Goal: Information Seeking & Learning: Check status

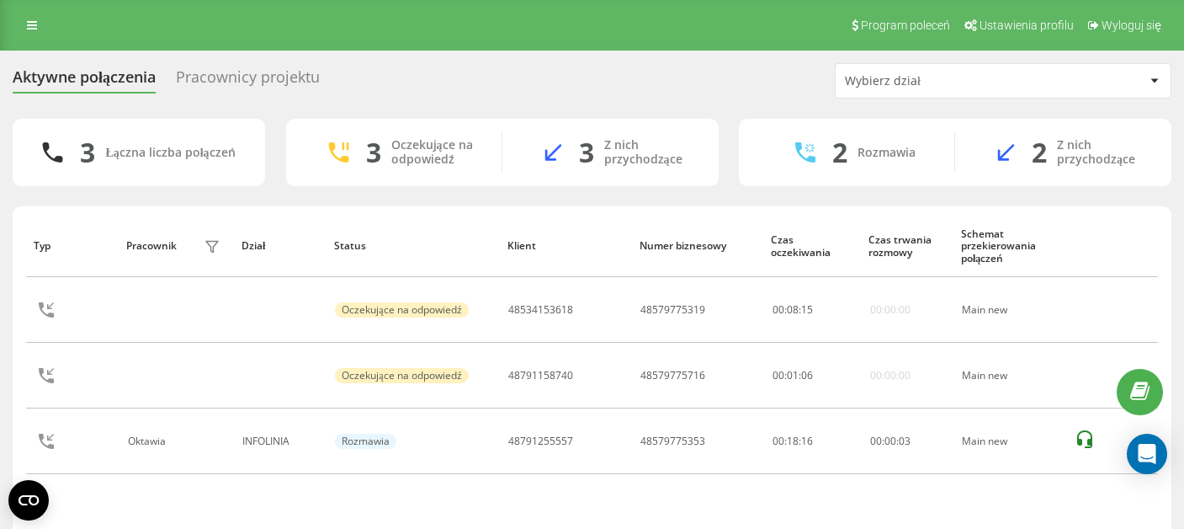
scroll to position [58, 0]
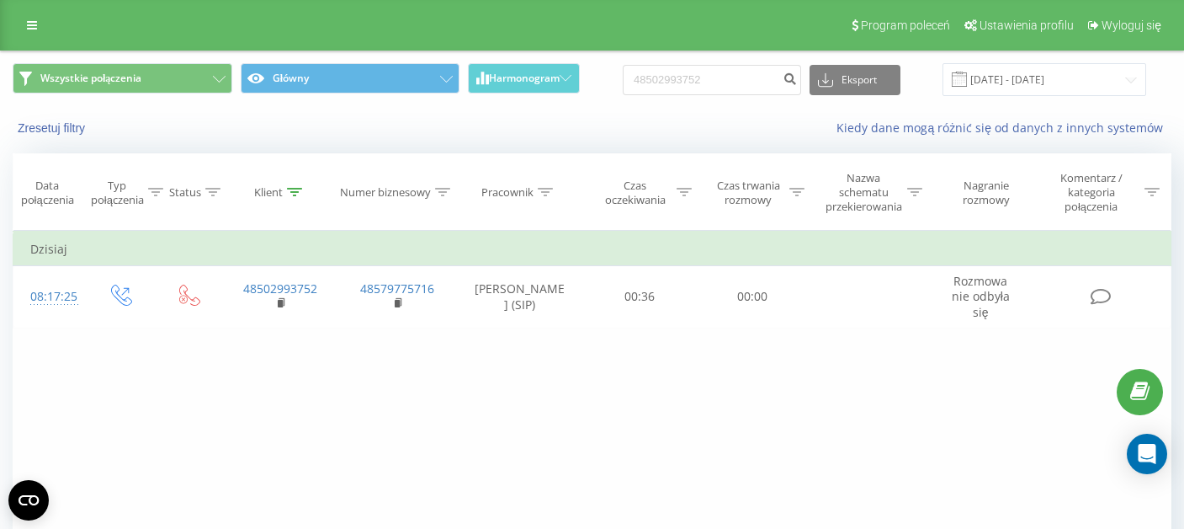
click at [739, 72] on input "48502993752" at bounding box center [712, 80] width 178 height 30
type input "9"
click at [683, 83] on input at bounding box center [712, 80] width 178 height 30
paste input "48534153618"
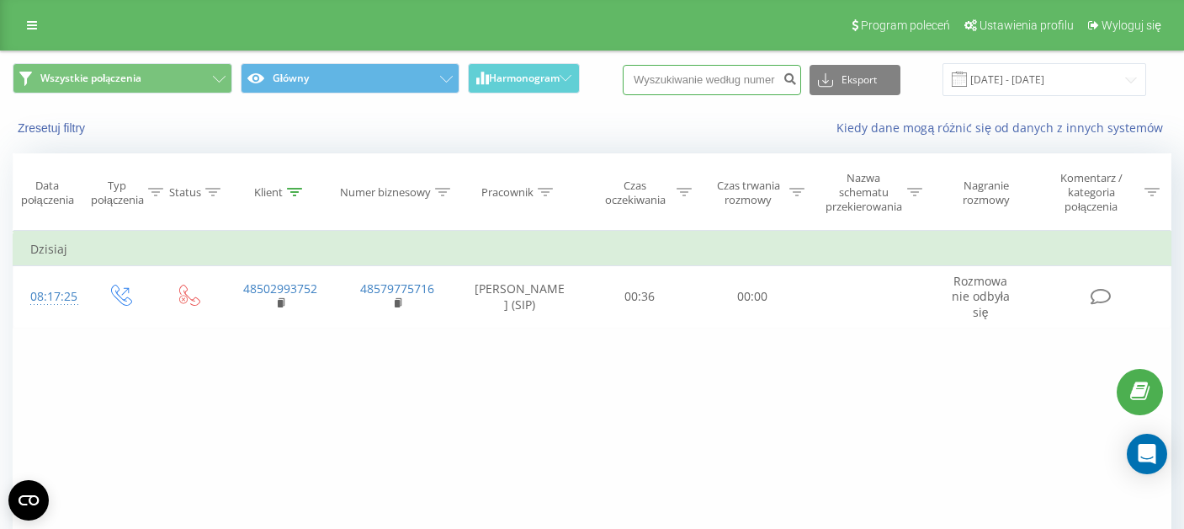
type input "48534153618"
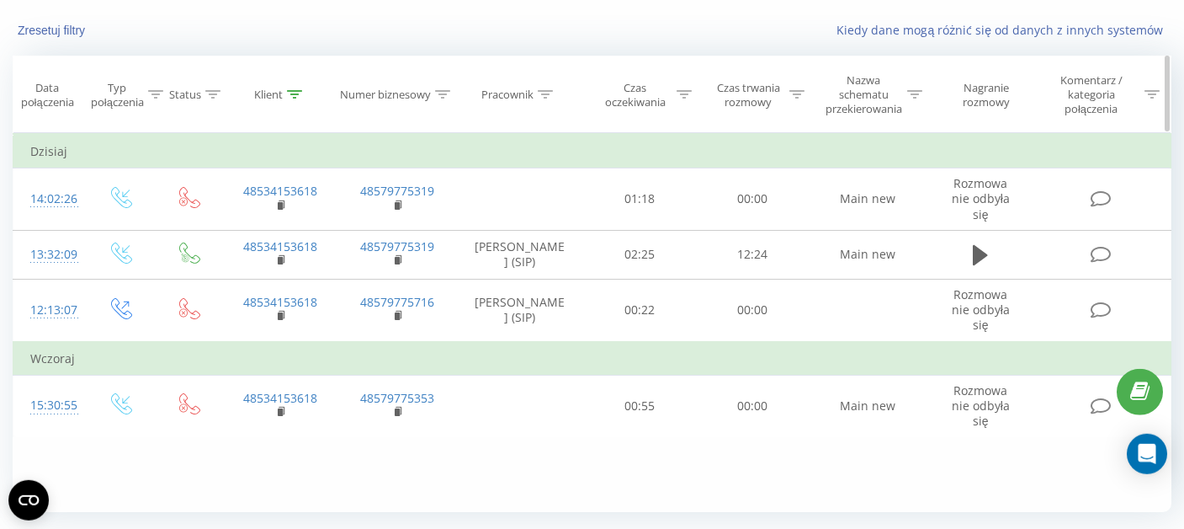
scroll to position [96, 0]
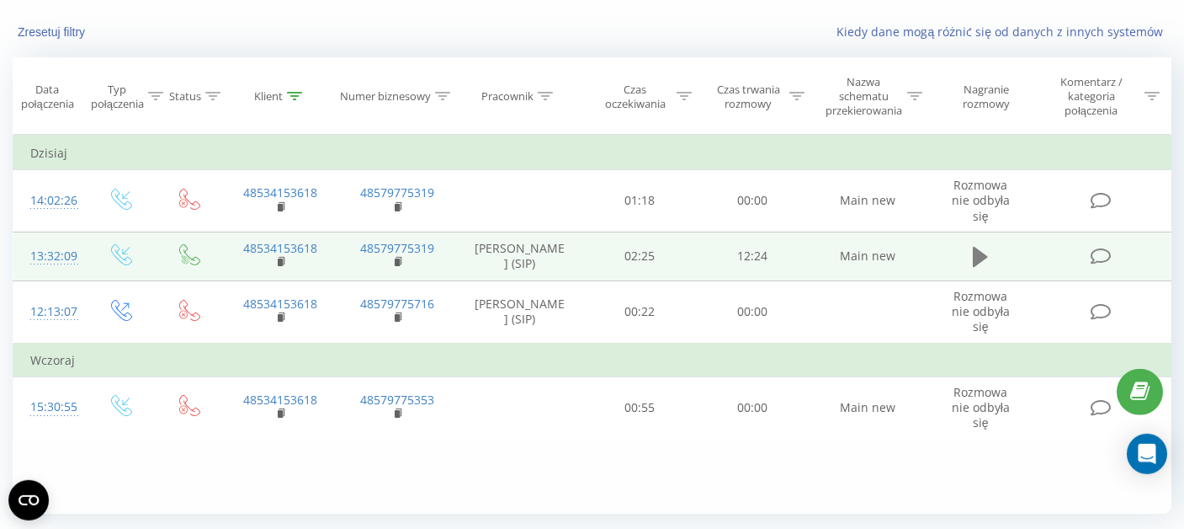
click at [975, 252] on icon at bounding box center [980, 257] width 15 height 20
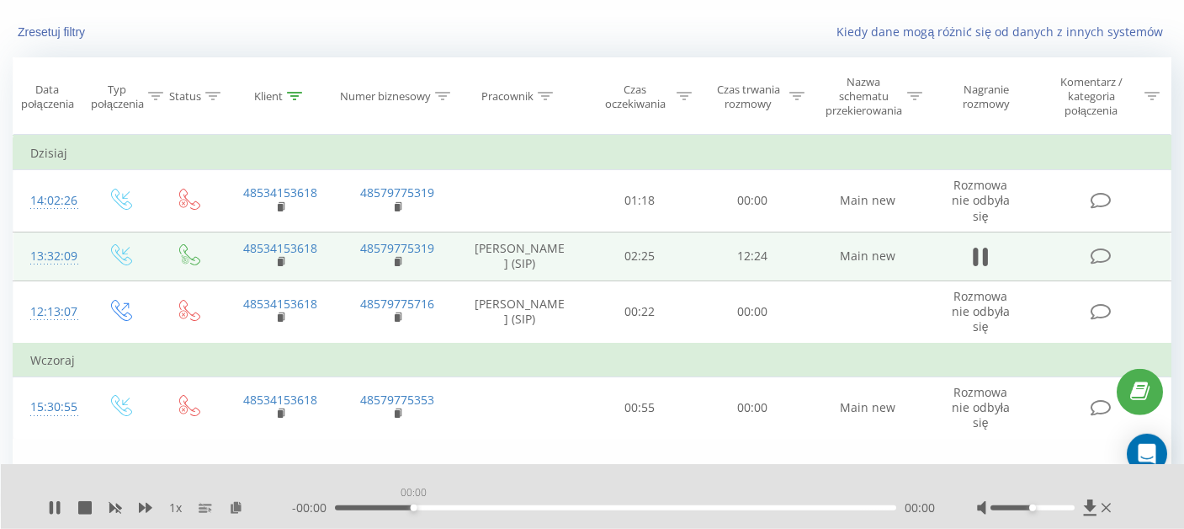
click at [412, 508] on div "00:00" at bounding box center [615, 507] width 561 height 5
click at [464, 508] on div "02:51" at bounding box center [615, 507] width 561 height 5
click at [510, 507] on div "02:51" at bounding box center [615, 507] width 561 height 5
click at [550, 505] on div "04:45" at bounding box center [615, 507] width 561 height 5
click at [632, 505] on div "06:34" at bounding box center [615, 507] width 561 height 5
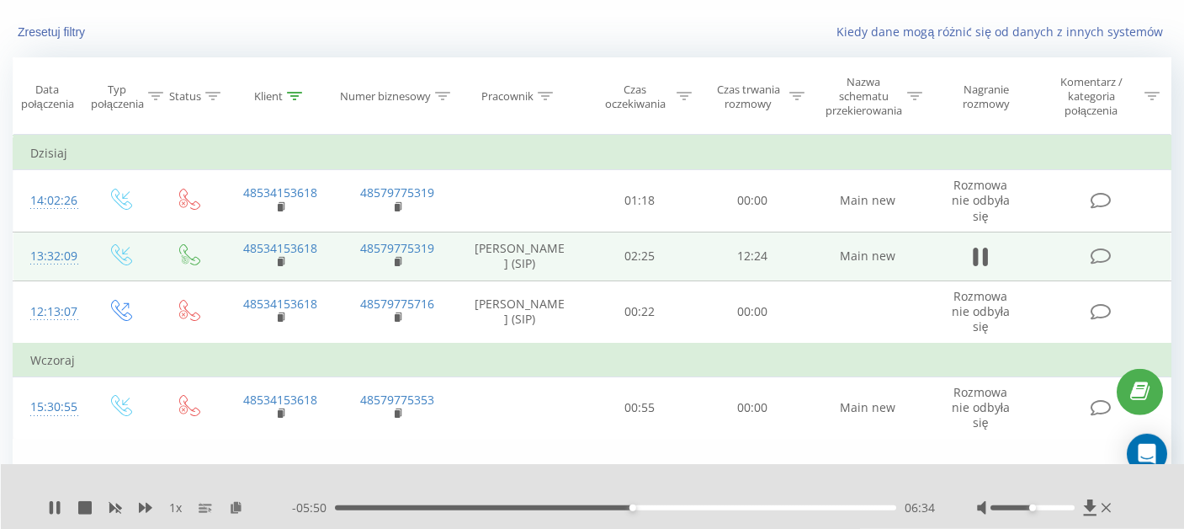
click at [730, 504] on div "- 05:50 06:34 06:34" at bounding box center [613, 507] width 643 height 17
click at [848, 508] on div "06:37" at bounding box center [615, 507] width 561 height 5
click at [52, 508] on icon at bounding box center [51, 507] width 3 height 13
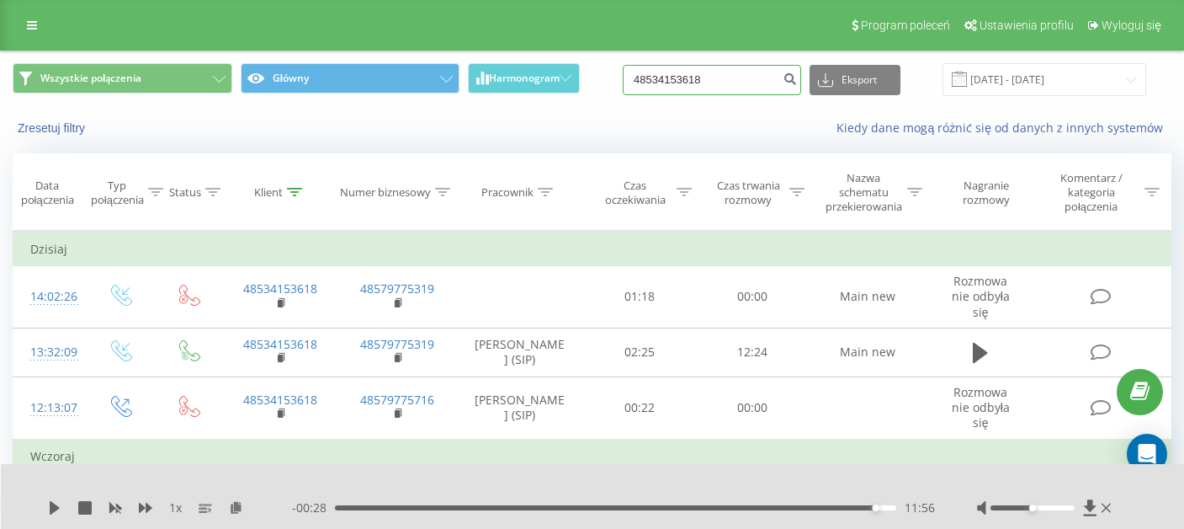
click at [697, 79] on input "48534153618" at bounding box center [712, 80] width 178 height 30
click at [737, 79] on input "48534153618" at bounding box center [712, 80] width 178 height 30
paste input "48791158740"
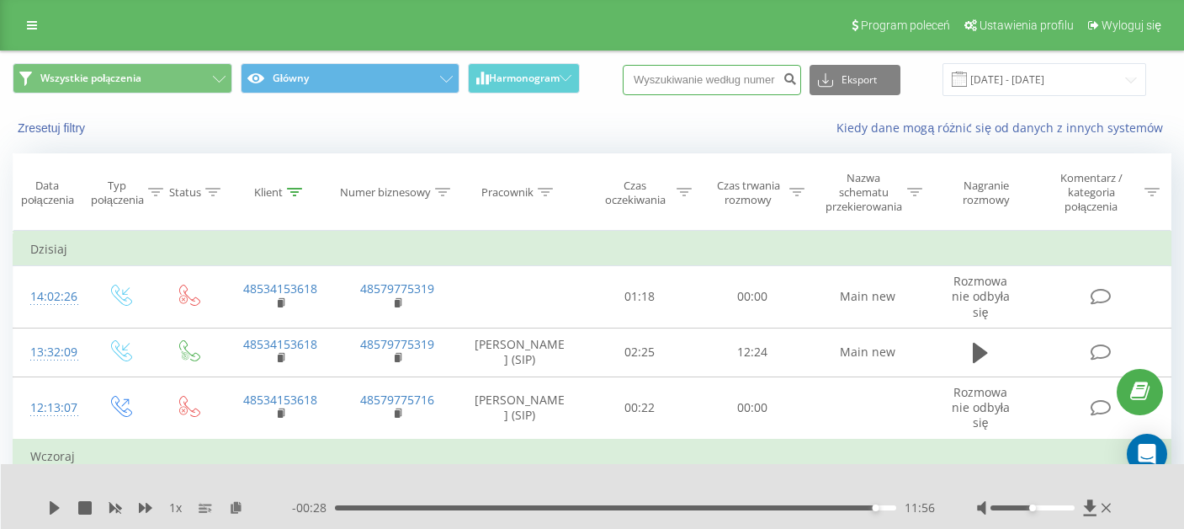
type input "48791158740"
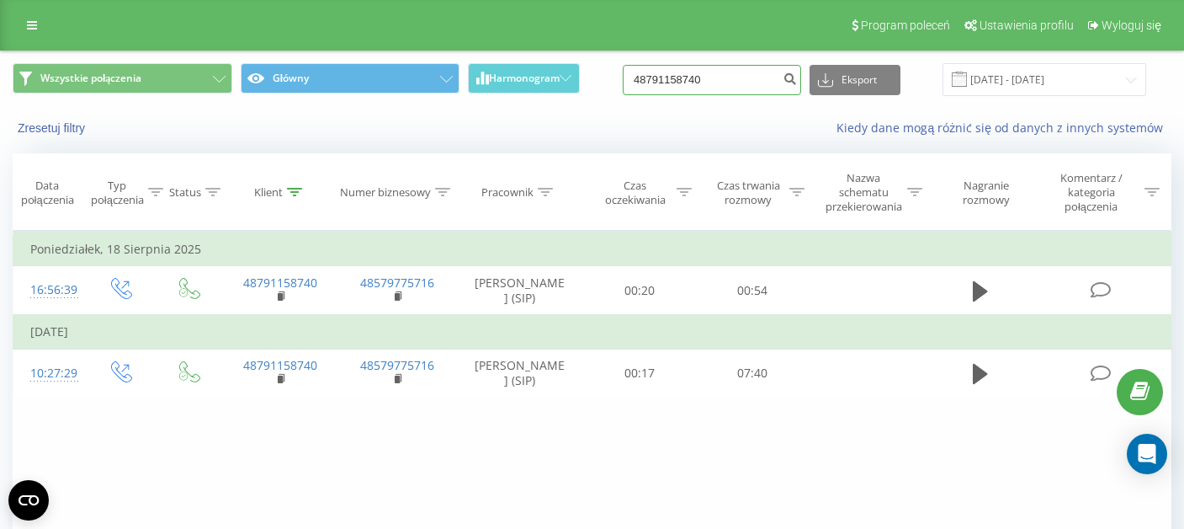
click at [699, 85] on input "48791158740" at bounding box center [712, 80] width 178 height 30
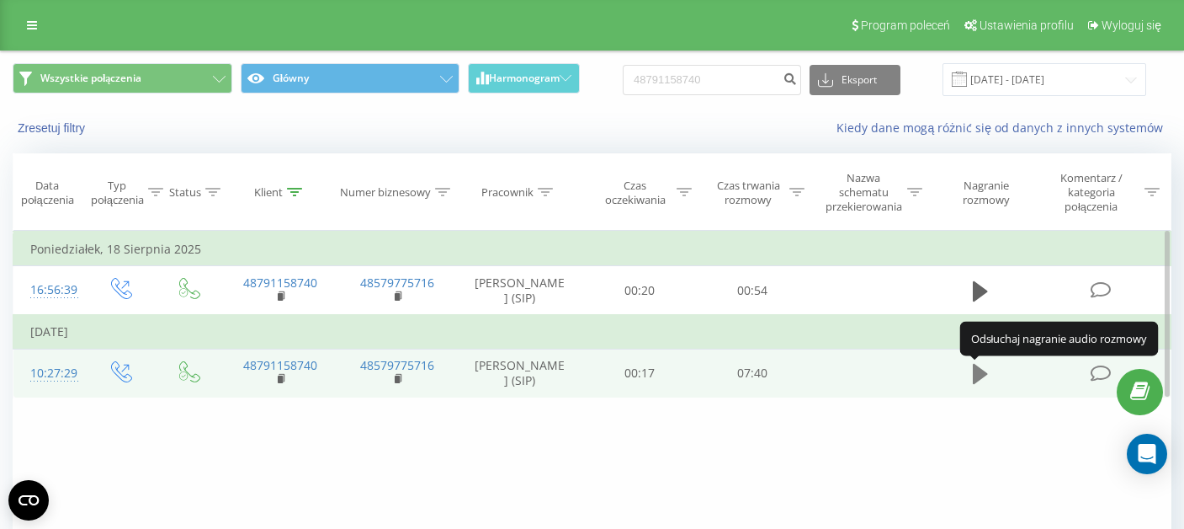
click at [980, 376] on icon at bounding box center [980, 374] width 15 height 20
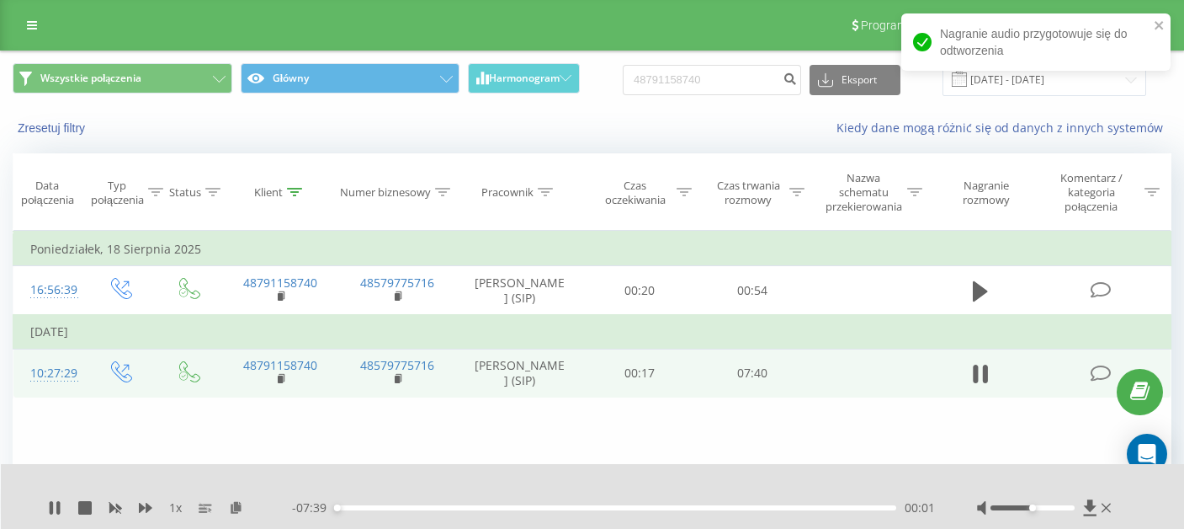
click at [689, 508] on div "00:01" at bounding box center [615, 507] width 561 height 5
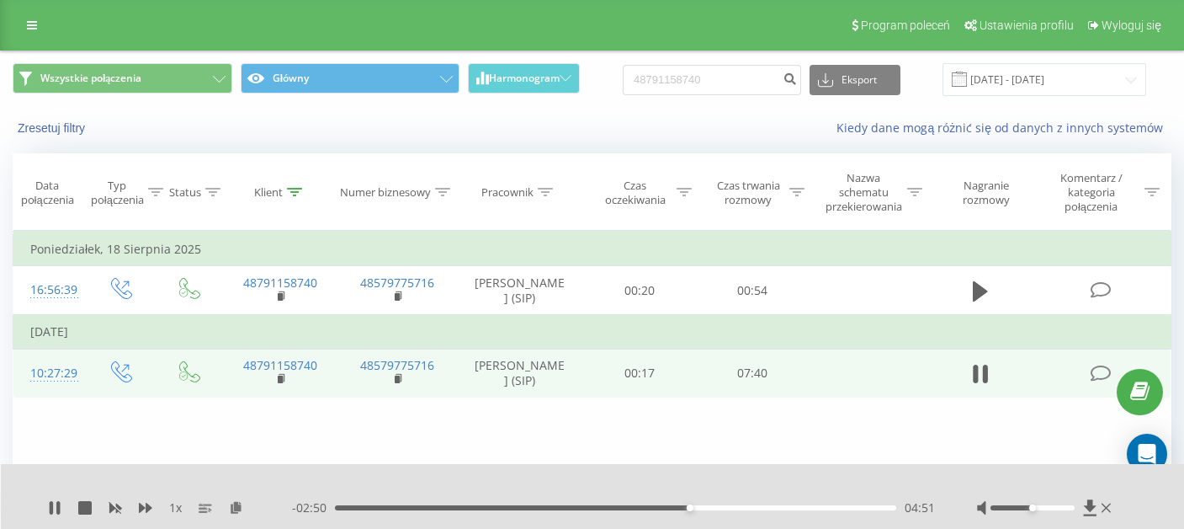
click at [773, 508] on div "04:51" at bounding box center [615, 507] width 561 height 5
click at [985, 380] on icon at bounding box center [985, 373] width 5 height 19
click at [726, 87] on input "48791158740" at bounding box center [712, 80] width 178 height 30
paste input "534153618"
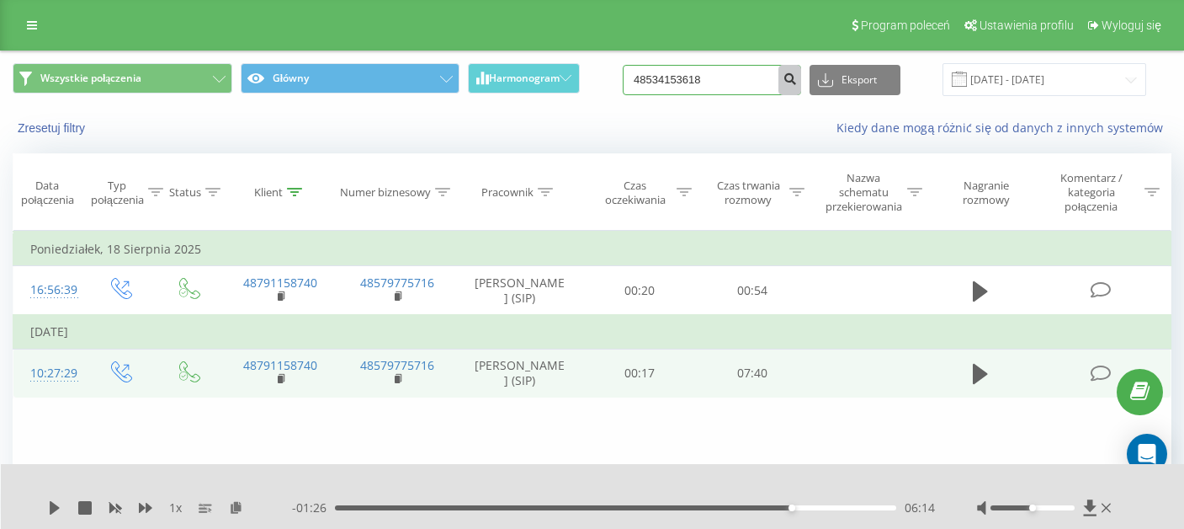
type input "48534153618"
click at [801, 90] on button "submit" at bounding box center [790, 80] width 23 height 30
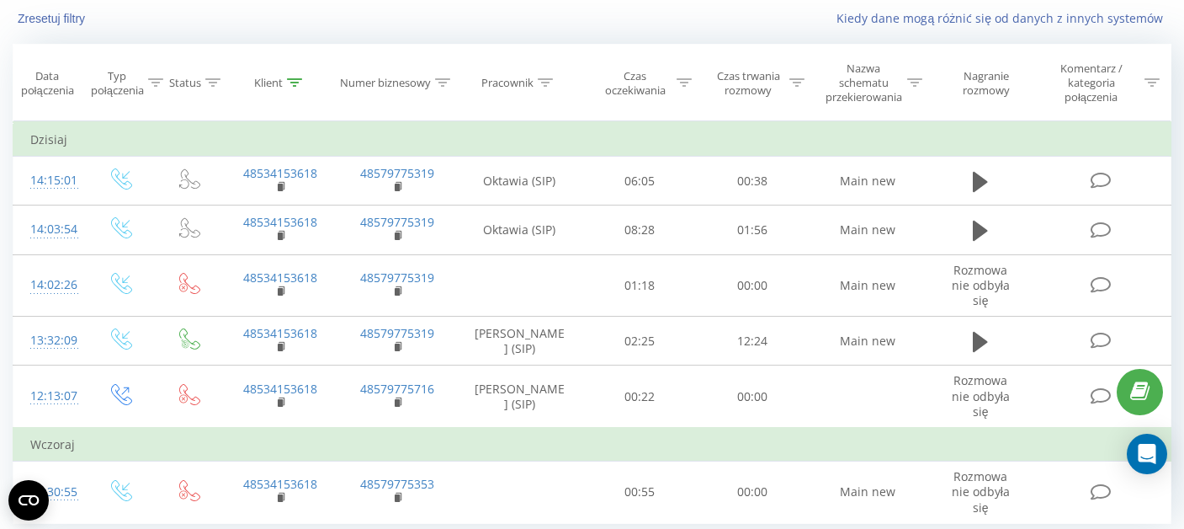
scroll to position [108, 0]
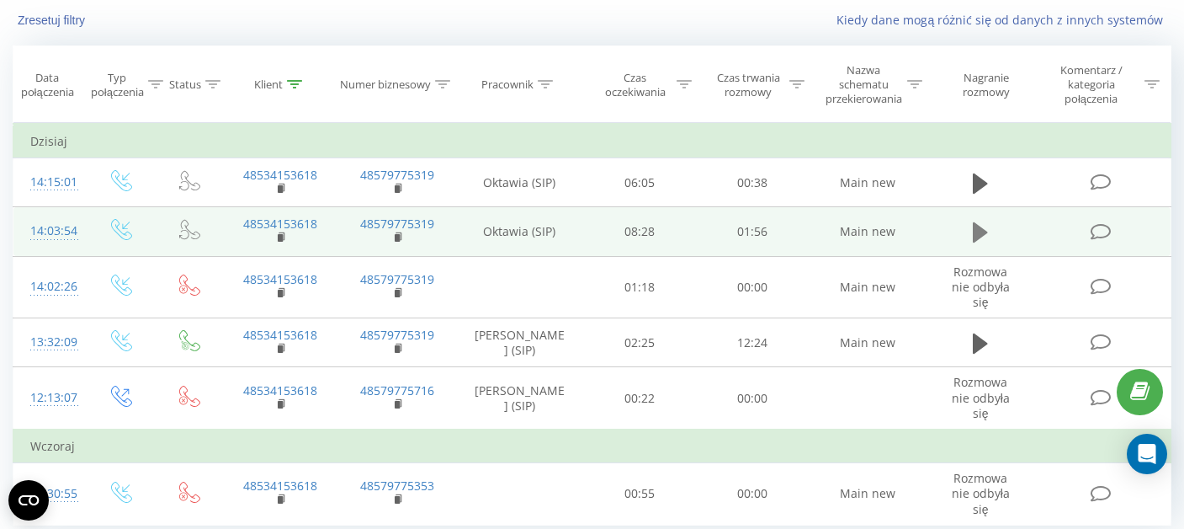
click at [982, 231] on icon at bounding box center [980, 232] width 15 height 20
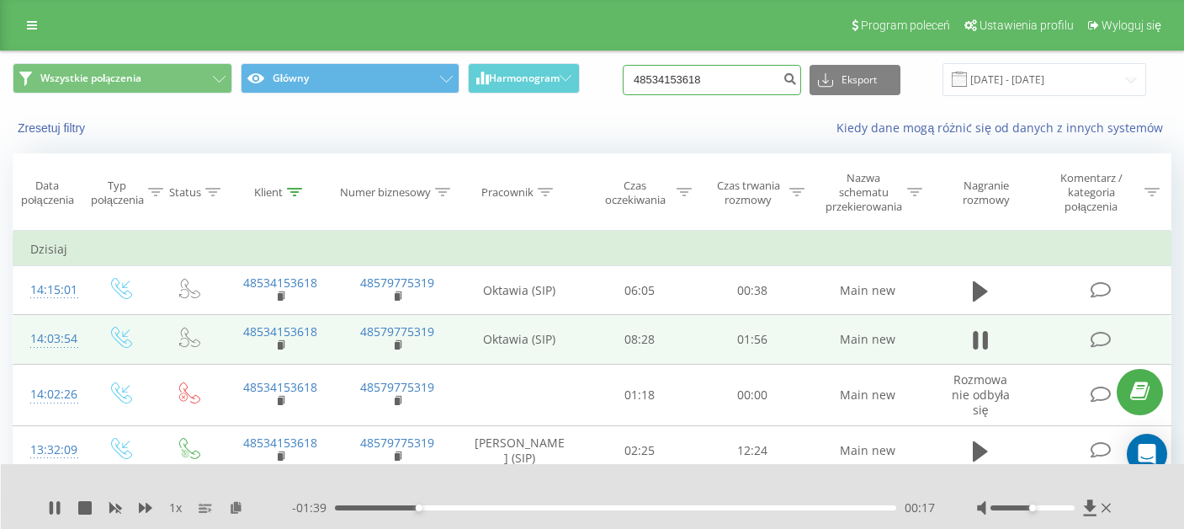
click at [689, 82] on input "48534153618" at bounding box center [712, 80] width 178 height 30
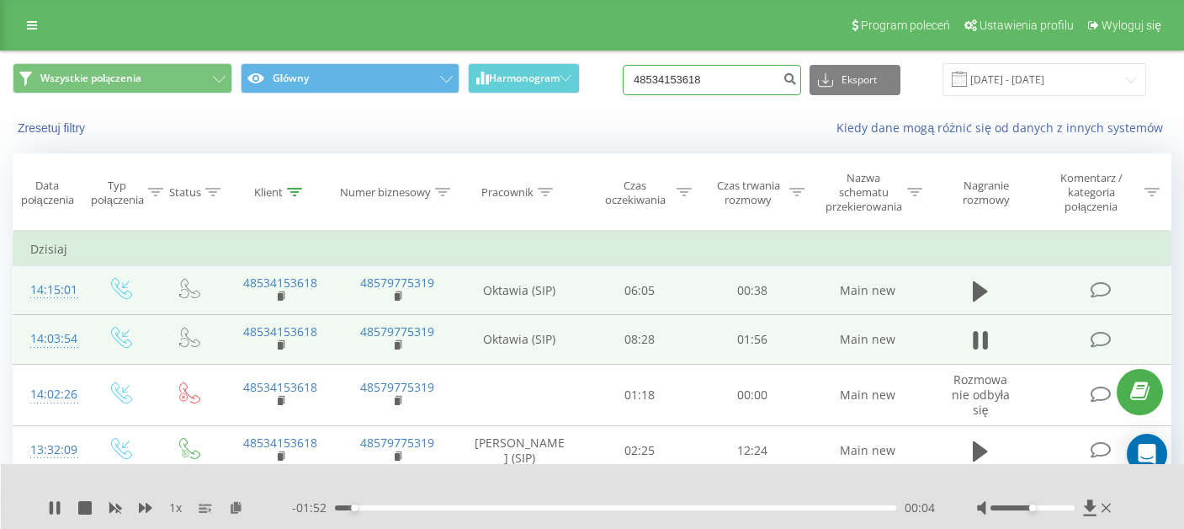
scroll to position [143, 0]
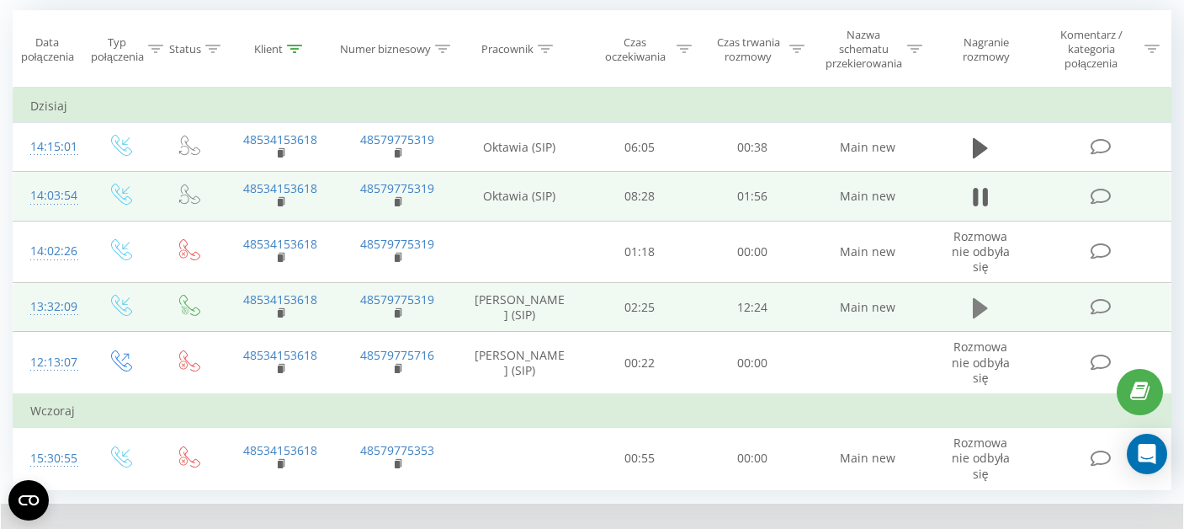
click at [973, 309] on icon at bounding box center [980, 308] width 15 height 20
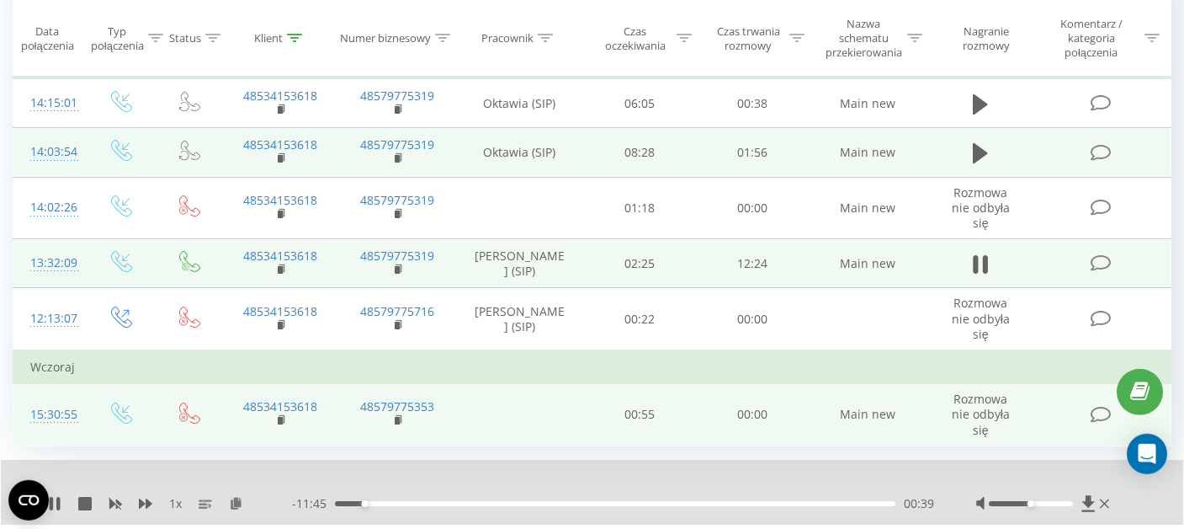
scroll to position [182, 0]
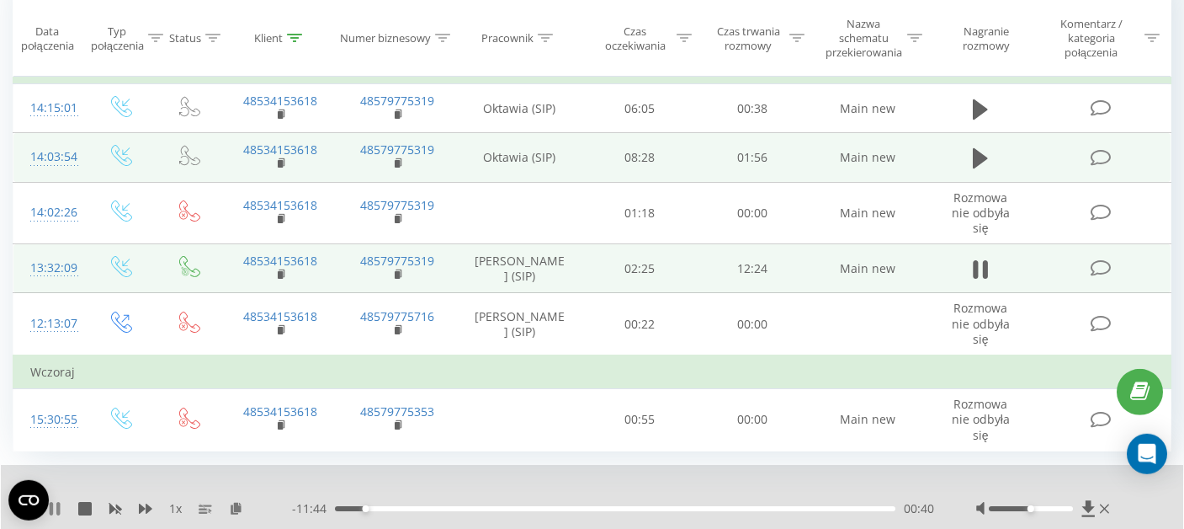
click at [59, 500] on div "1 x" at bounding box center [170, 508] width 244 height 17
click at [61, 502] on icon at bounding box center [54, 508] width 13 height 13
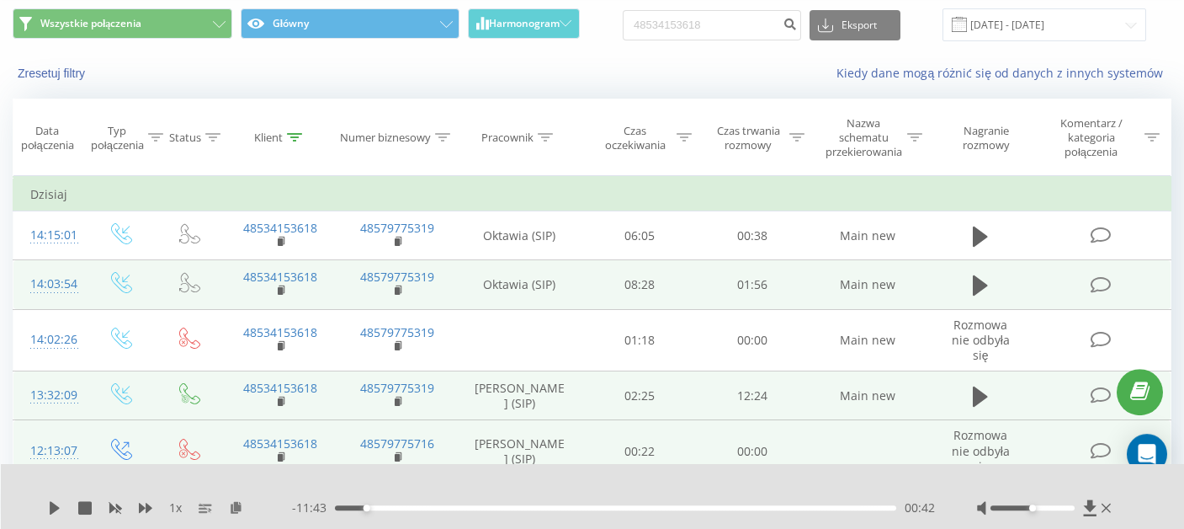
scroll to position [0, 0]
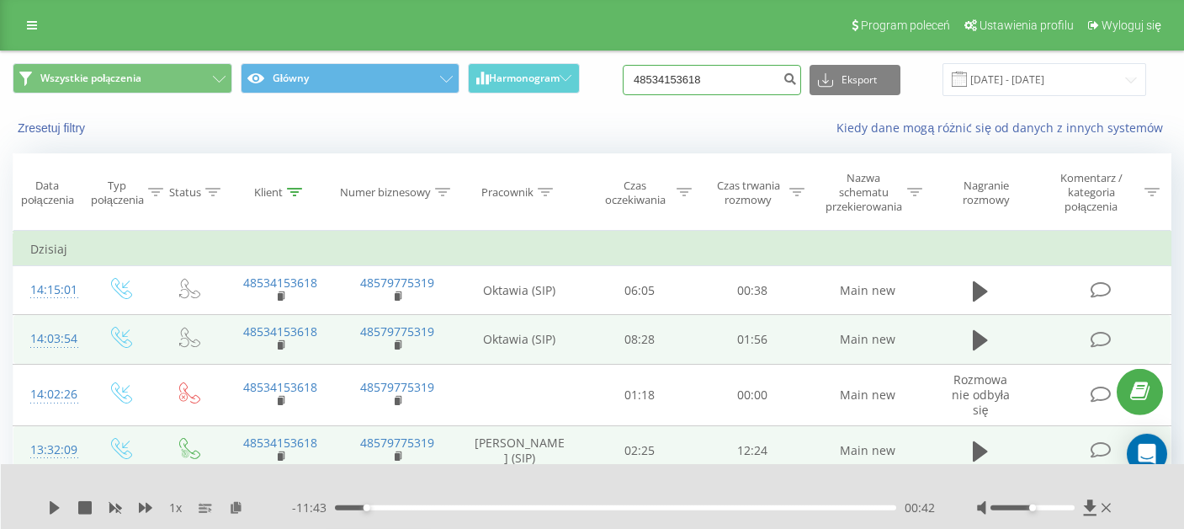
click at [731, 74] on input "48534153618" at bounding box center [712, 80] width 178 height 30
paste input "16137810"
type input "48516137810"
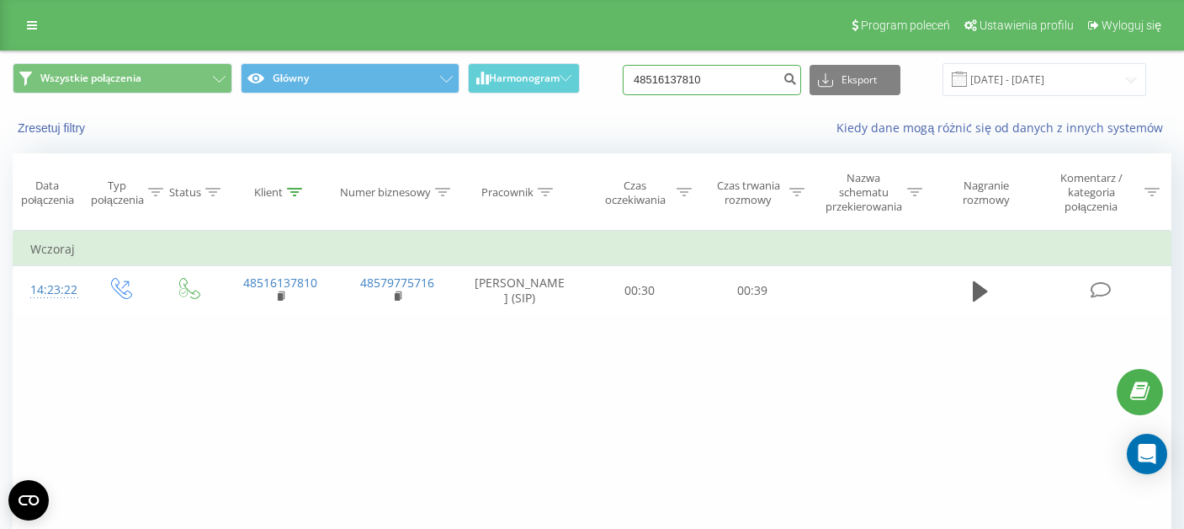
click at [733, 83] on input "48516137810" at bounding box center [712, 80] width 178 height 30
paste input "60223169"
type input "48602231690"
click at [736, 70] on input "48602231690" at bounding box center [712, 80] width 178 height 30
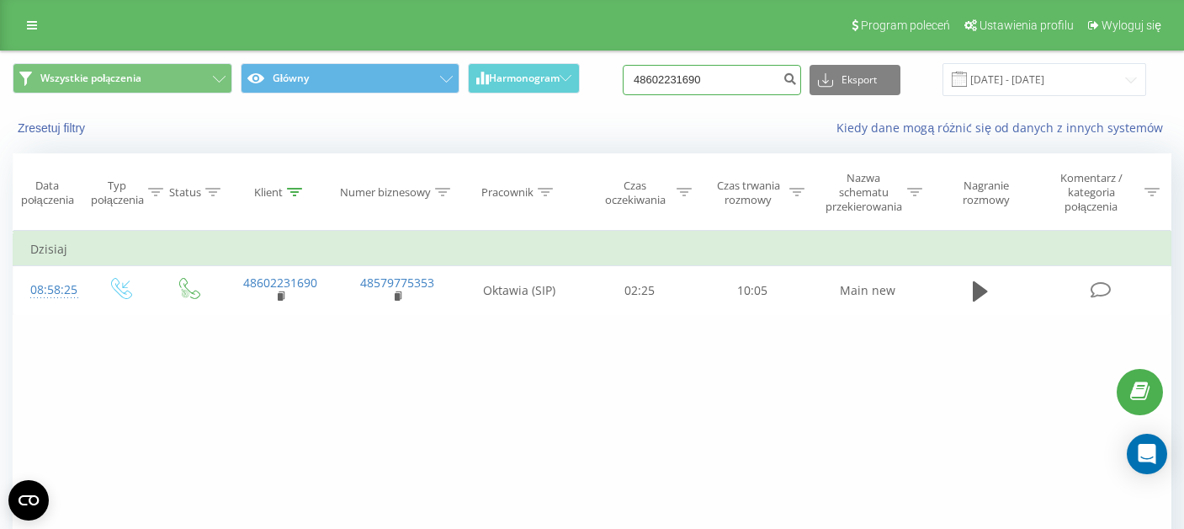
click at [736, 70] on input "48602231690" at bounding box center [712, 80] width 178 height 30
paste input "0499008"
type input "48600499008"
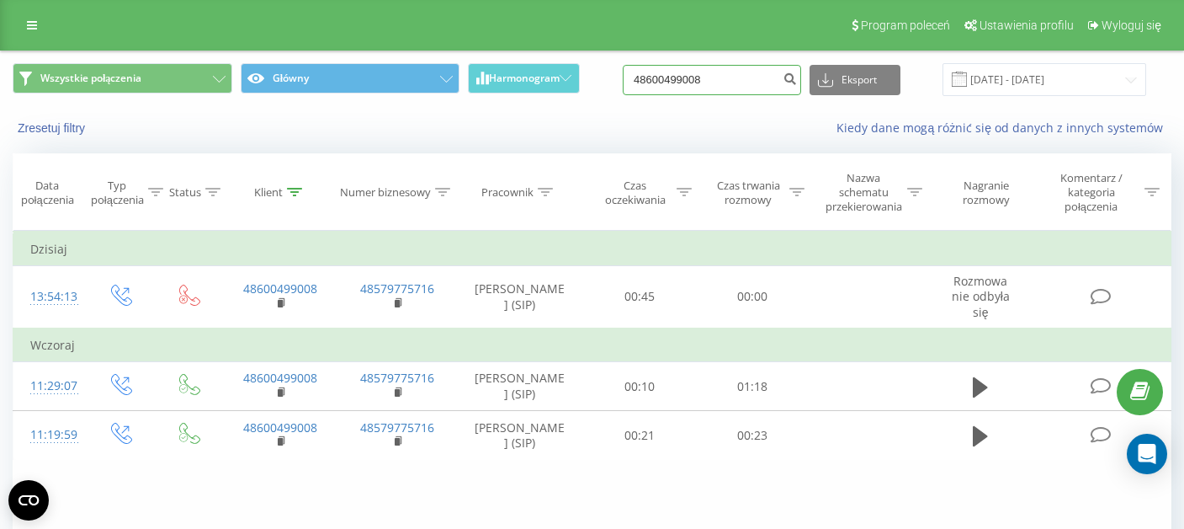
click at [696, 87] on input "48600499008" at bounding box center [712, 80] width 178 height 30
click at [707, 123] on div "Kiedy dane mogą różnić się od danych z innych systemów" at bounding box center [813, 128] width 739 height 17
click at [715, 93] on input "48600499008" at bounding box center [712, 80] width 178 height 30
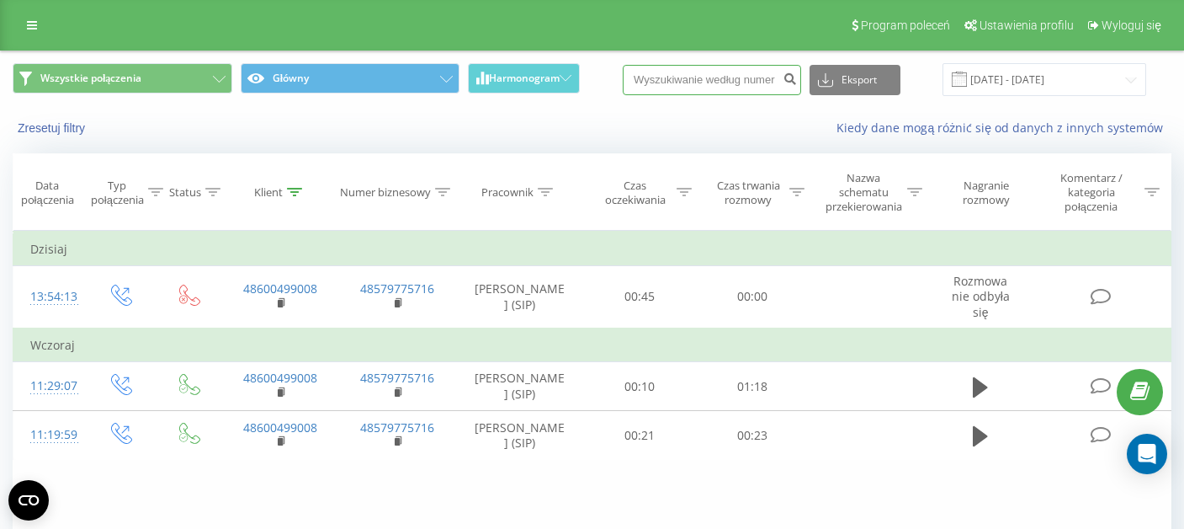
paste input "48516137810"
type input "48516137810"
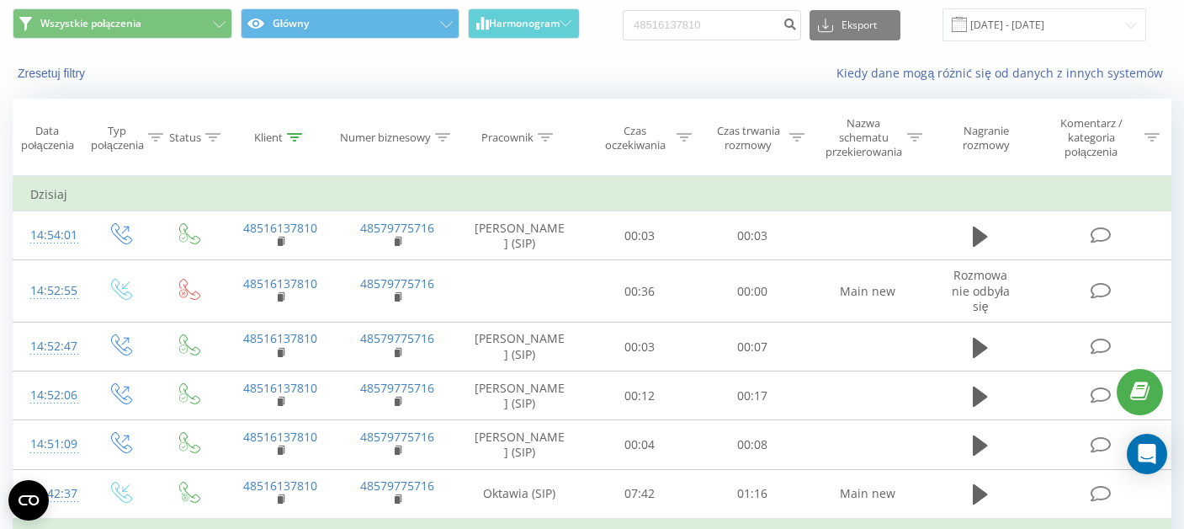
scroll to position [71, 0]
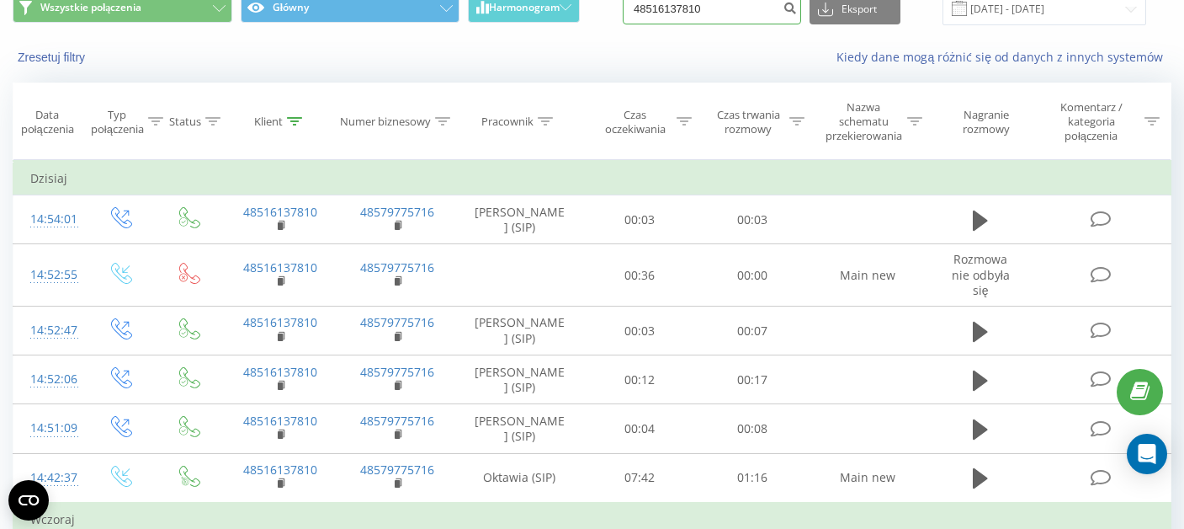
click at [741, 13] on input "48516137810" at bounding box center [712, 9] width 178 height 30
paste input "75512604"
type input "48575512604"
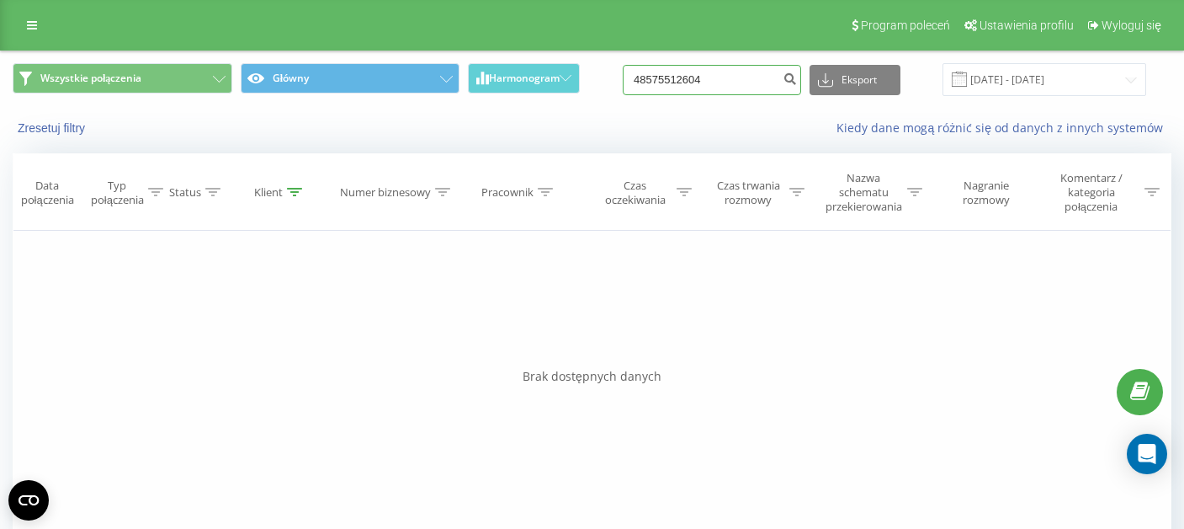
click at [710, 74] on input "48575512604" at bounding box center [712, 80] width 178 height 30
paste input "511 688 403"
type input "511 688 403"
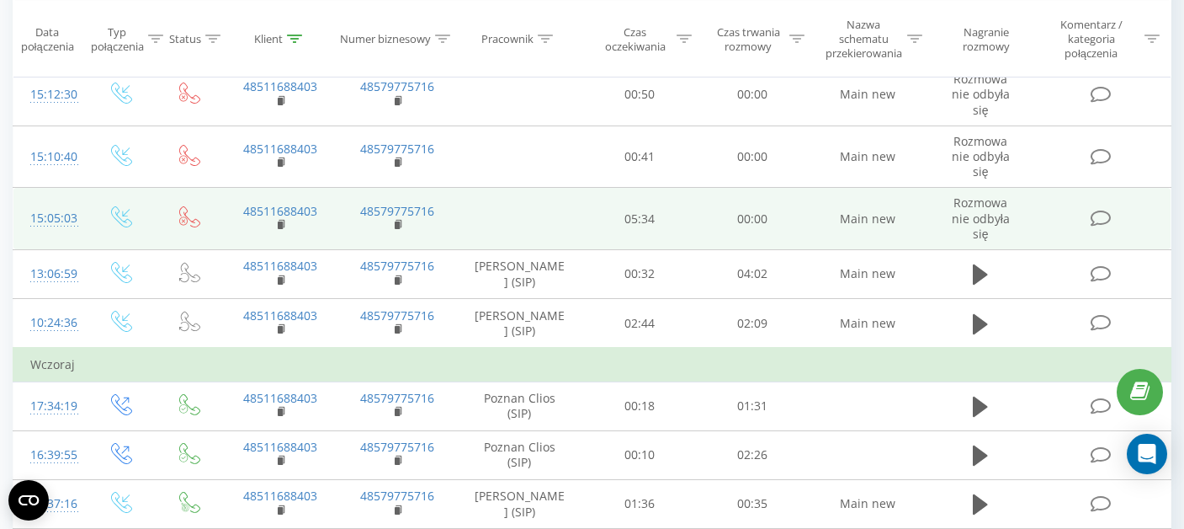
scroll to position [278, 0]
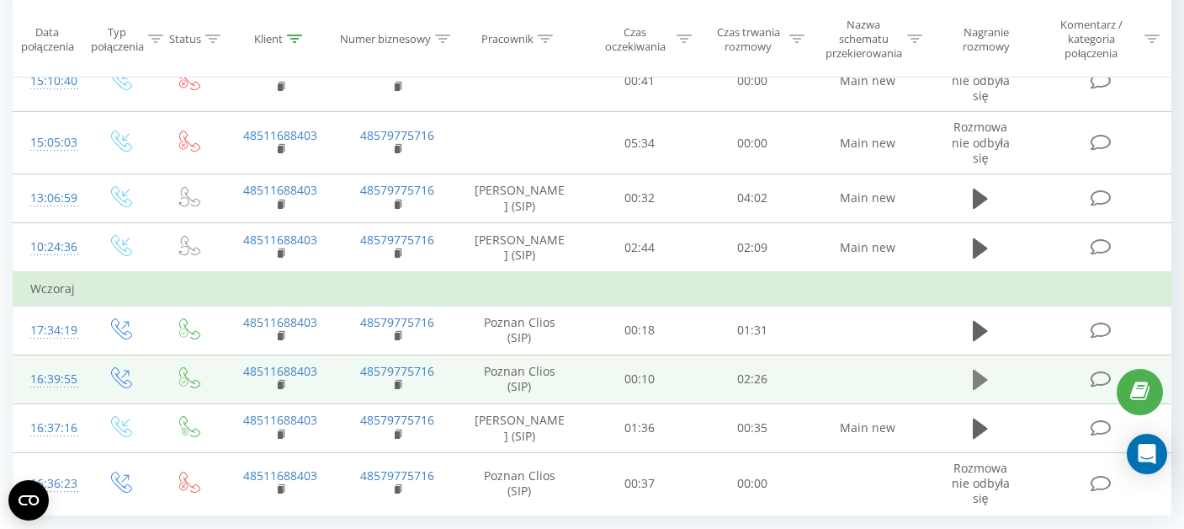
click at [975, 369] on icon at bounding box center [980, 379] width 15 height 20
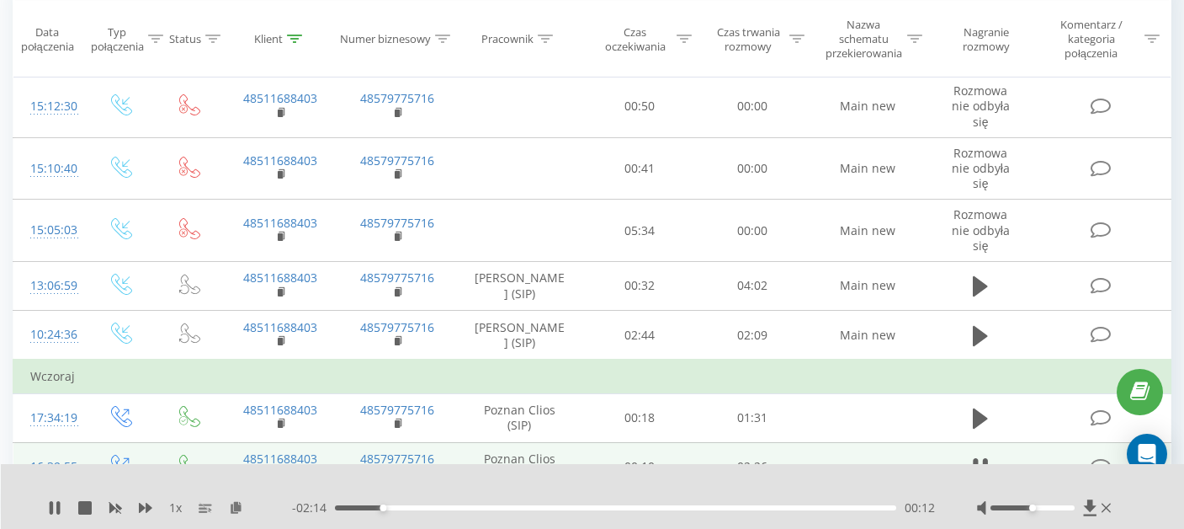
scroll to position [186, 0]
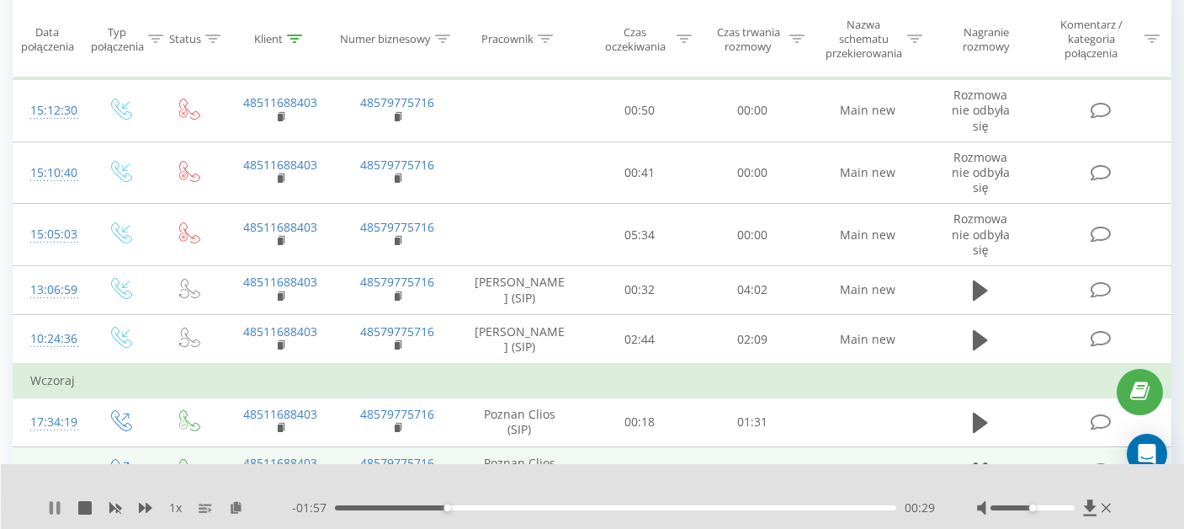
click at [61, 505] on icon at bounding box center [54, 507] width 13 height 13
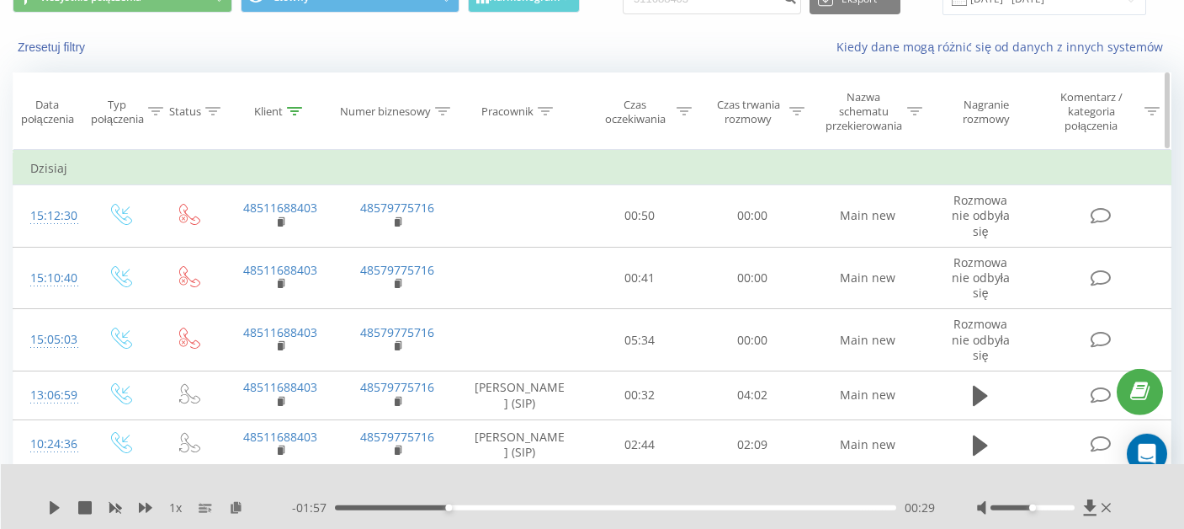
scroll to position [0, 0]
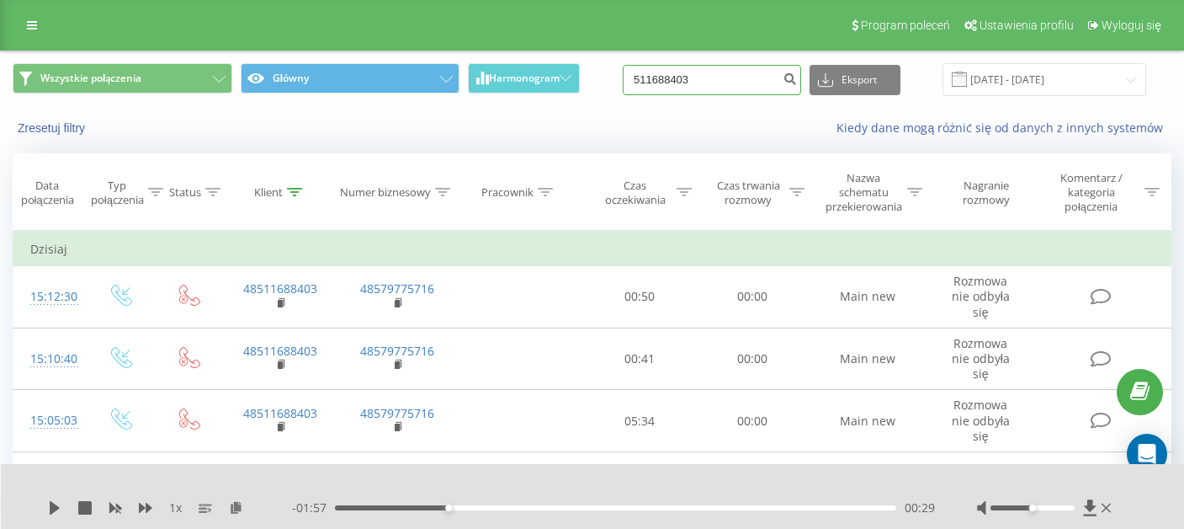
click at [683, 83] on input "511688403" at bounding box center [712, 80] width 178 height 30
click at [738, 79] on input "511688403" at bounding box center [712, 80] width 178 height 30
paste input "511688403"
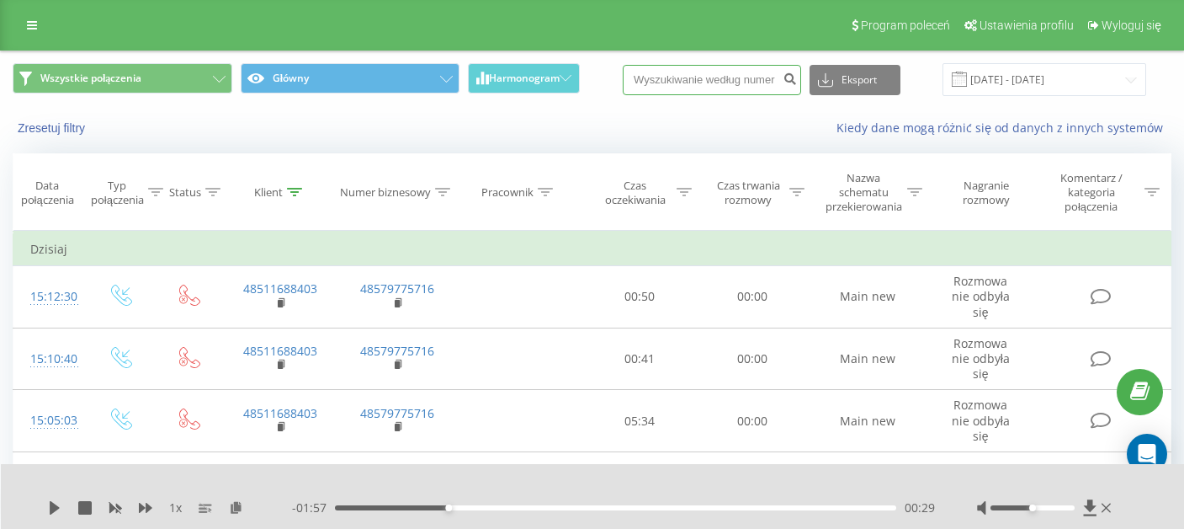
type input "511688403"
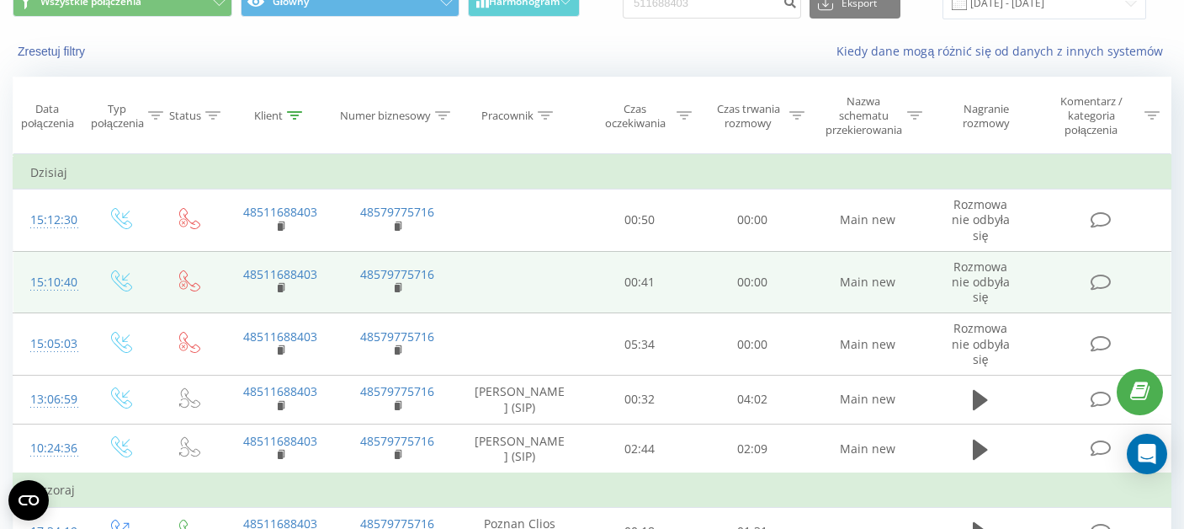
scroll to position [116, 0]
